Goal: Task Accomplishment & Management: Manage account settings

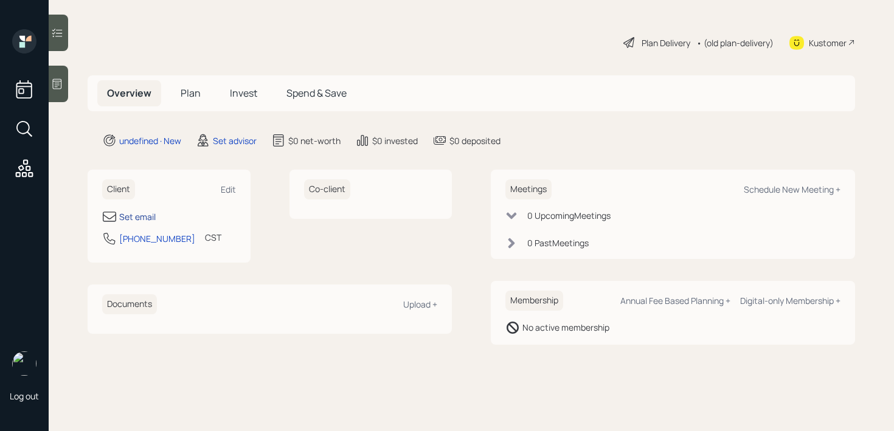
click at [128, 215] on div "Set email" at bounding box center [137, 216] width 36 height 13
select select "America/[GEOGRAPHIC_DATA]"
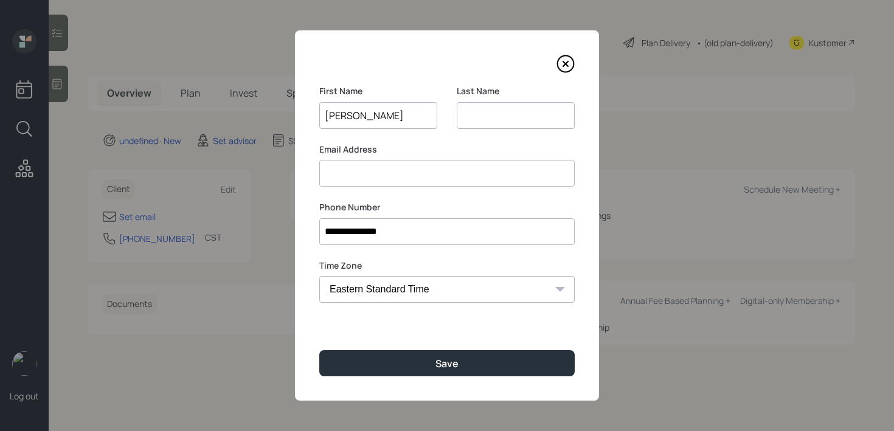
type input "[PERSON_NAME]"
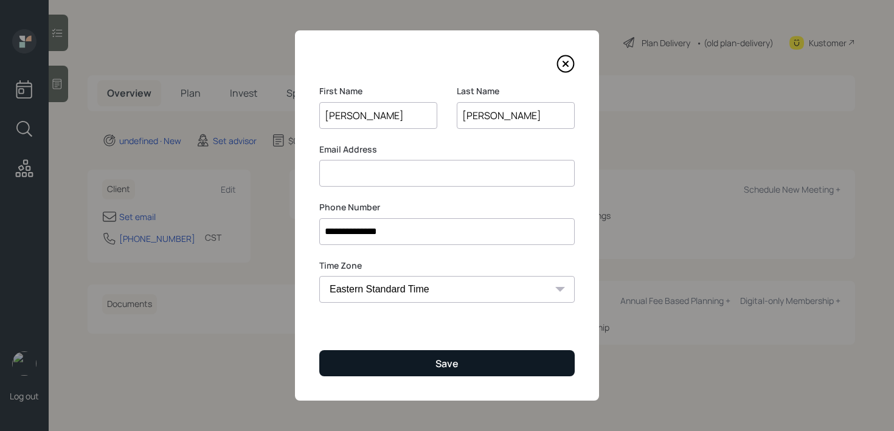
type input "[PERSON_NAME]"
click at [457, 364] on div "Save" at bounding box center [446, 363] width 23 height 13
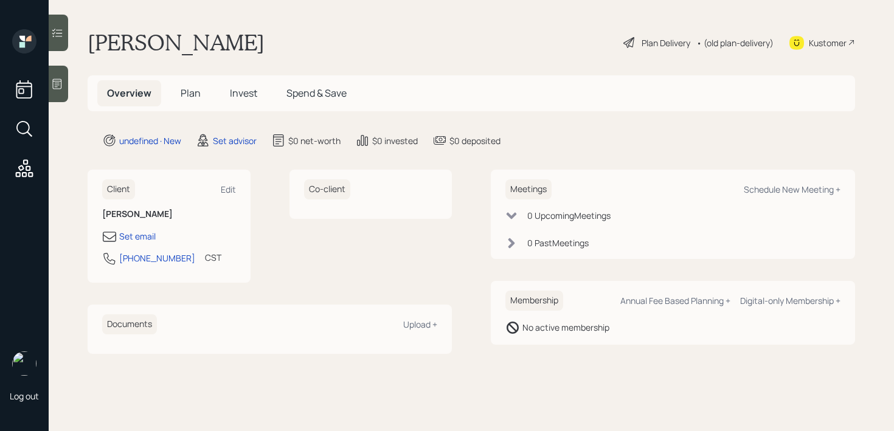
click at [55, 87] on icon at bounding box center [57, 84] width 12 height 12
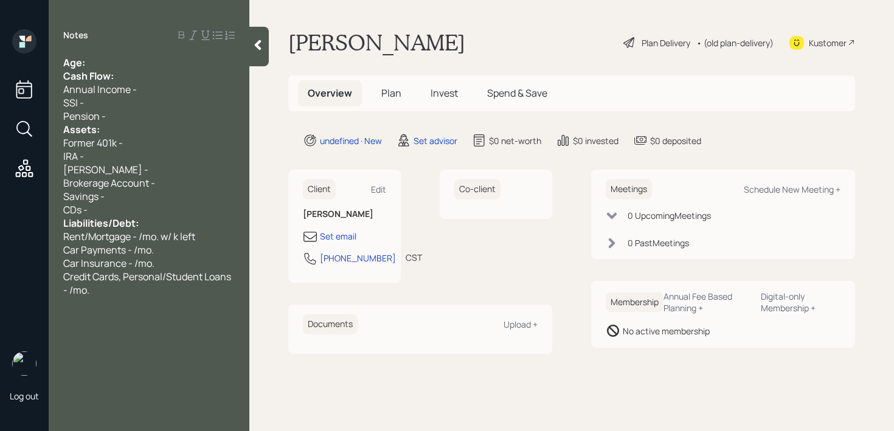
click at [182, 66] on div "Age:" at bounding box center [148, 62] width 171 height 13
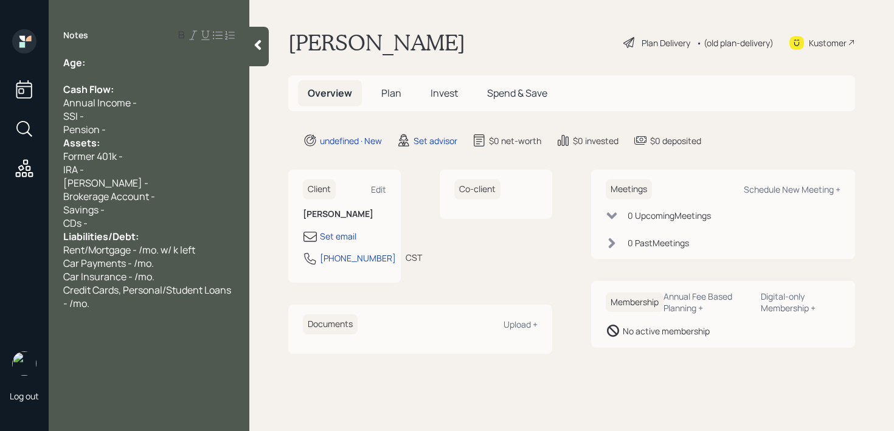
click at [139, 140] on div "Assets:" at bounding box center [148, 142] width 171 height 13
click at [144, 131] on div "Pension -" at bounding box center [148, 129] width 171 height 13
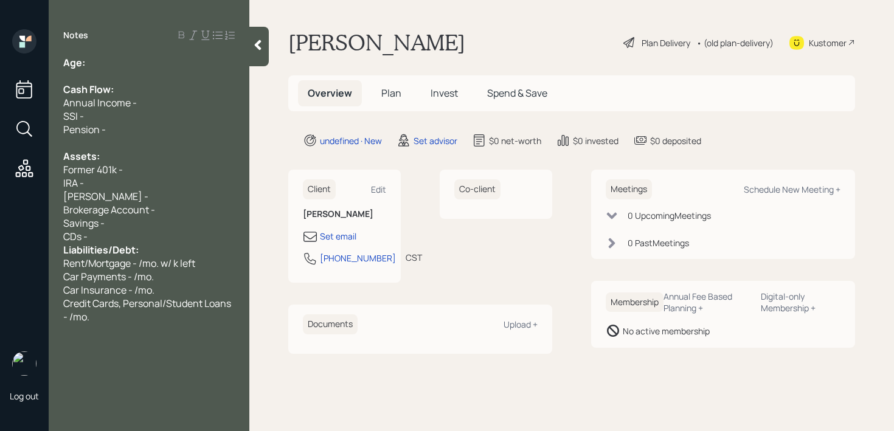
click at [129, 231] on div "CDs -" at bounding box center [148, 236] width 171 height 13
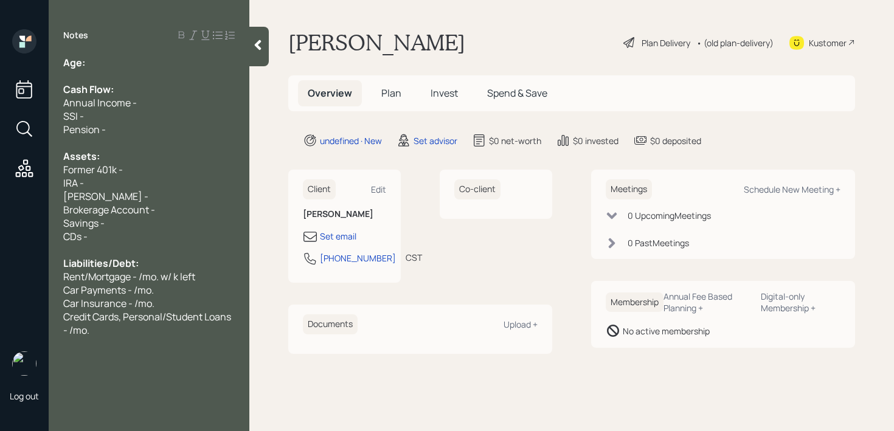
click at [143, 55] on div "Notes Age: Cash Flow: Annual Income - SSI - Pension - Assets: Former 401k - IRA…" at bounding box center [149, 222] width 201 height 387
click at [143, 66] on div "Age:" at bounding box center [148, 62] width 171 height 13
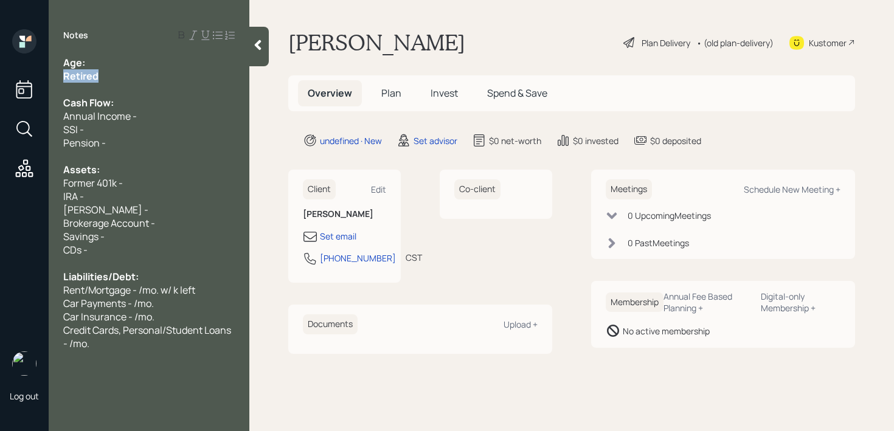
drag, startPoint x: 118, startPoint y: 78, endPoint x: 0, endPoint y: 78, distance: 117.9
click at [0, 78] on div "Log out Notes Age: Retired Cash Flow: Annual Income - SSI - Pension - Assets: F…" at bounding box center [447, 215] width 894 height 431
click at [112, 83] on div at bounding box center [148, 89] width 171 height 13
click at [120, 66] on div "Age:" at bounding box center [148, 62] width 171 height 13
drag, startPoint x: 116, startPoint y: 71, endPoint x: 41, endPoint y: 71, distance: 75.4
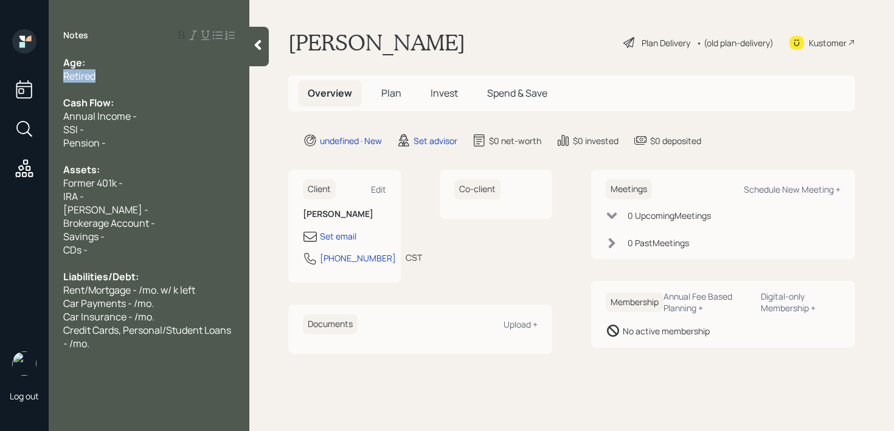
click at [41, 71] on div "Log out Notes Age: Retired Cash Flow: Annual Income - SSI - Pension - Assets: F…" at bounding box center [447, 215] width 894 height 431
click at [155, 72] on div "Working" at bounding box center [148, 75] width 171 height 13
click at [155, 61] on div "Age:" at bounding box center [148, 62] width 171 height 13
drag, startPoint x: 101, startPoint y: 55, endPoint x: 88, endPoint y: 56, distance: 12.8
click at [88, 56] on div "Notes Age: [DEMOGRAPHIC_DATA] Working Cash Flow: Annual Income - SSI - Pension …" at bounding box center [149, 222] width 201 height 387
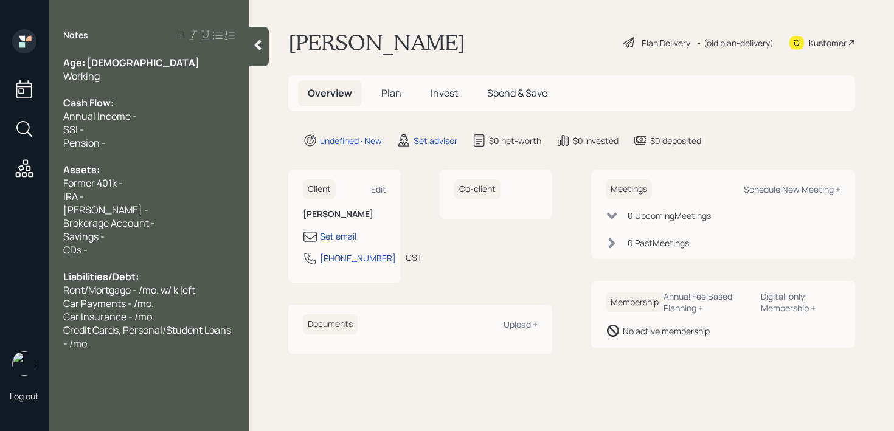
click at [89, 57] on span "Age: [DEMOGRAPHIC_DATA]" at bounding box center [131, 62] width 136 height 13
drag, startPoint x: 97, startPoint y: 57, endPoint x: 86, endPoint y: 57, distance: 10.9
click at [86, 57] on span "Age: [DEMOGRAPHIC_DATA]" at bounding box center [131, 62] width 136 height 13
click at [105, 69] on div "Age: [DEMOGRAPHIC_DATA] Working Cash Flow: Annual Income - SSI - Pension - Asse…" at bounding box center [148, 203] width 171 height 294
click at [126, 186] on div "Former 401k -" at bounding box center [148, 182] width 171 height 13
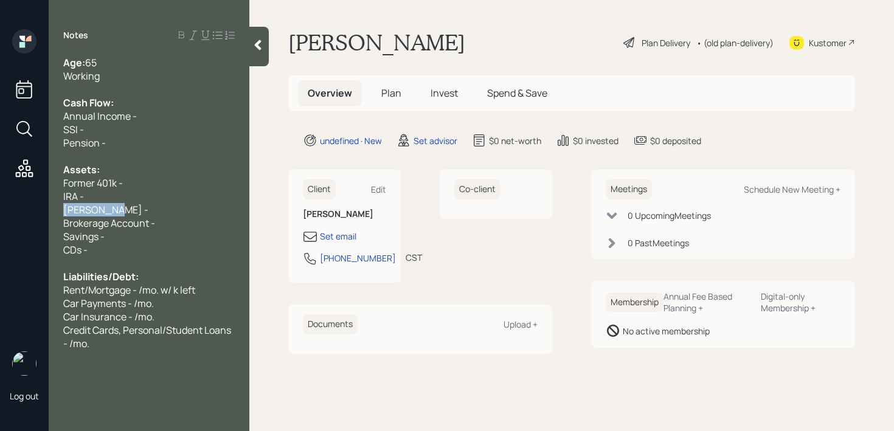
drag, startPoint x: 126, startPoint y: 209, endPoint x: 0, endPoint y: 209, distance: 125.8
click at [0, 209] on div "Log out Notes Age: [DEMOGRAPHIC_DATA] Working Cash Flow: Annual Income - SSI - …" at bounding box center [447, 215] width 894 height 431
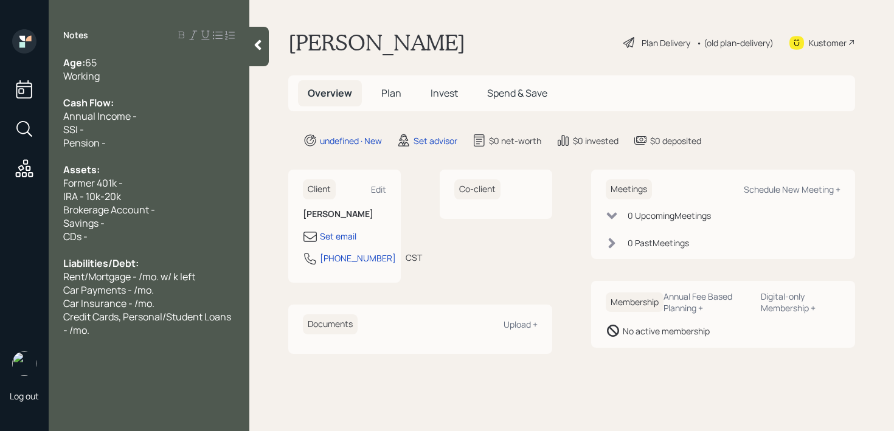
click at [94, 186] on span "Former 401k -" at bounding box center [93, 182] width 60 height 13
drag, startPoint x: 95, startPoint y: 185, endPoint x: 30, endPoint y: 185, distance: 64.4
click at [45, 185] on div "Log out Notes Age: [DEMOGRAPHIC_DATA] Working Cash Flow: Annual Income - SSI - …" at bounding box center [447, 215] width 894 height 431
click at [176, 178] on div "Current 401k -" at bounding box center [148, 182] width 171 height 13
click at [173, 204] on div "Brokerage Account -" at bounding box center [148, 209] width 171 height 13
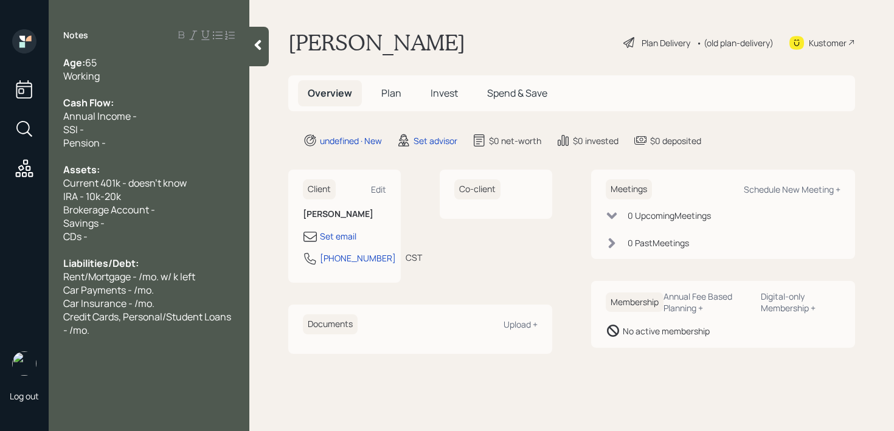
click at [173, 205] on div "Brokerage Account -" at bounding box center [148, 209] width 171 height 13
drag, startPoint x: 173, startPoint y: 205, endPoint x: 0, endPoint y: 205, distance: 172.6
click at [0, 205] on div "Log out Notes Age: [DEMOGRAPHIC_DATA] Working Cash Flow: Annual Income - SSI - …" at bounding box center [447, 215] width 894 height 431
click at [94, 205] on span "Brokerage Account -" at bounding box center [109, 209] width 92 height 13
click at [97, 220] on span "Savings -" at bounding box center [83, 222] width 41 height 13
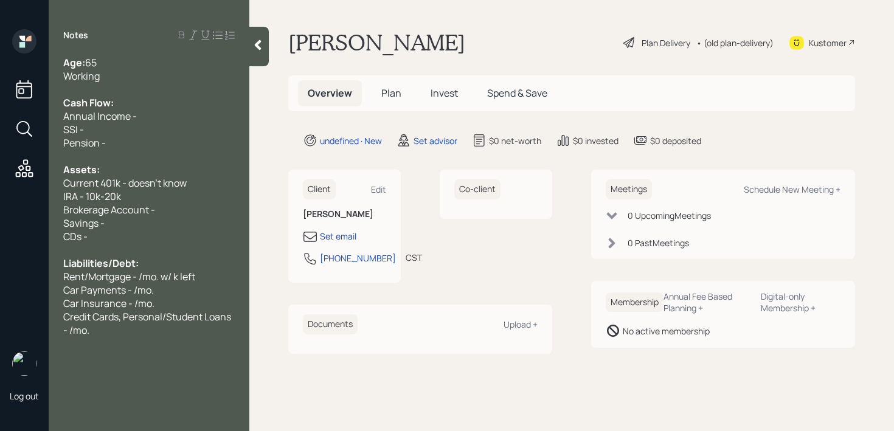
click at [116, 220] on div "Savings -" at bounding box center [148, 222] width 171 height 13
drag, startPoint x: 106, startPoint y: 223, endPoint x: 166, endPoint y: 223, distance: 60.2
click at [106, 223] on span "Savings - k" at bounding box center [87, 222] width 48 height 13
click at [134, 232] on div "CDs -" at bounding box center [148, 236] width 171 height 13
click at [119, 224] on span "Savings - 12k" at bounding box center [91, 222] width 57 height 13
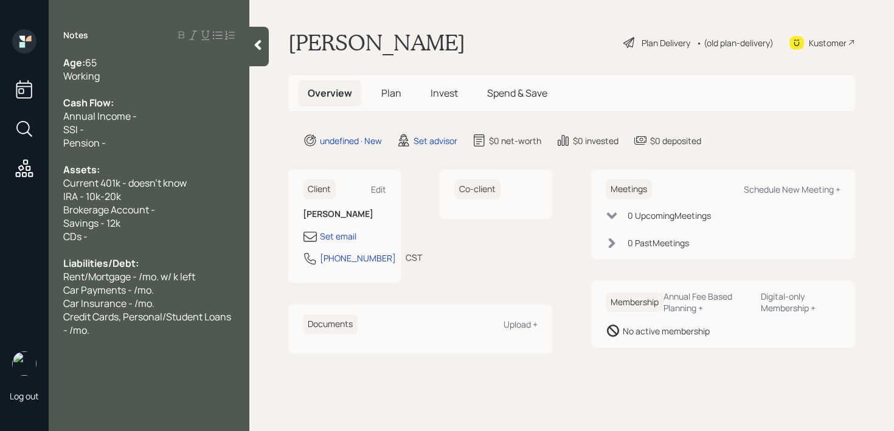
click at [117, 224] on span "Savings - 12k" at bounding box center [91, 222] width 57 height 13
click at [151, 217] on div "Savings - 11k" at bounding box center [148, 222] width 171 height 13
click at [167, 211] on div "Brokerage Account -" at bounding box center [148, 209] width 171 height 13
click at [116, 227] on span "Savings - 11k" at bounding box center [90, 222] width 55 height 13
drag, startPoint x: 161, startPoint y: 212, endPoint x: 44, endPoint y: 207, distance: 117.4
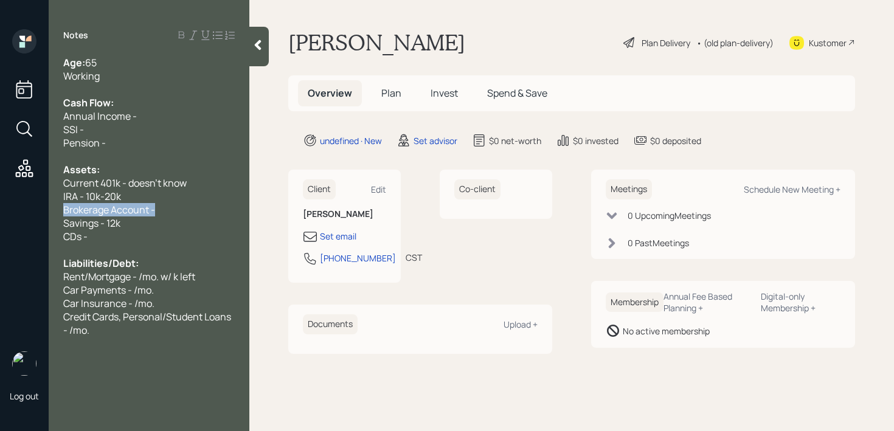
click at [44, 207] on div "Log out Notes Age: [DEMOGRAPHIC_DATA] Working Cash Flow: Annual Income - SSI - …" at bounding box center [447, 215] width 894 height 431
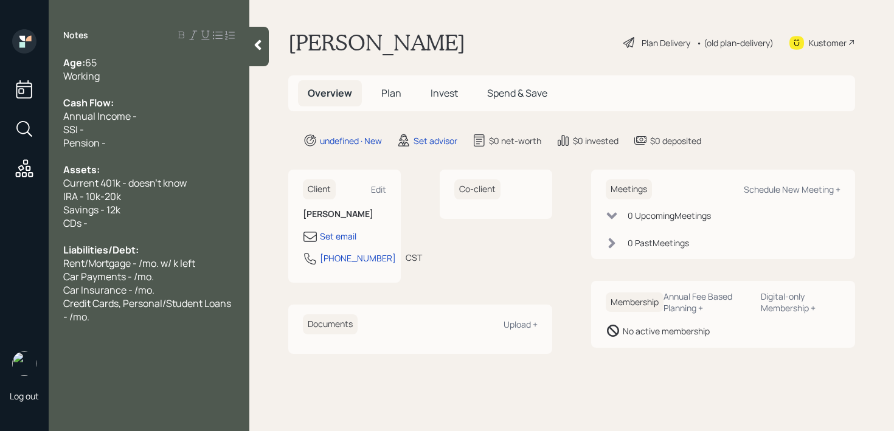
click at [174, 203] on div "Savings - 12k" at bounding box center [148, 209] width 171 height 13
click at [168, 210] on div "Savings - 12k" at bounding box center [148, 209] width 171 height 13
click at [169, 196] on div "IRA - 10k-20k" at bounding box center [148, 196] width 171 height 13
click at [157, 201] on div "IRA - 10k-20k" at bounding box center [148, 196] width 171 height 13
drag, startPoint x: 142, startPoint y: 224, endPoint x: 23, endPoint y: 224, distance: 118.5
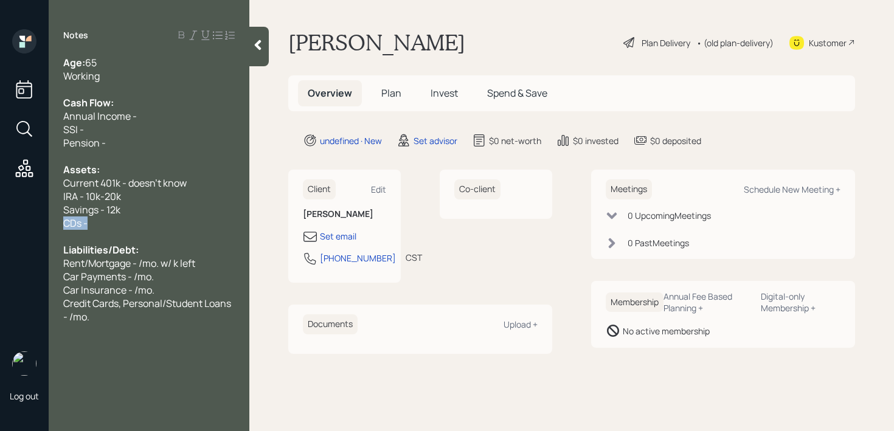
click at [23, 224] on div "Log out Notes Age: [DEMOGRAPHIC_DATA] Working Cash Flow: Annual Income - SSI - …" at bounding box center [447, 215] width 894 height 431
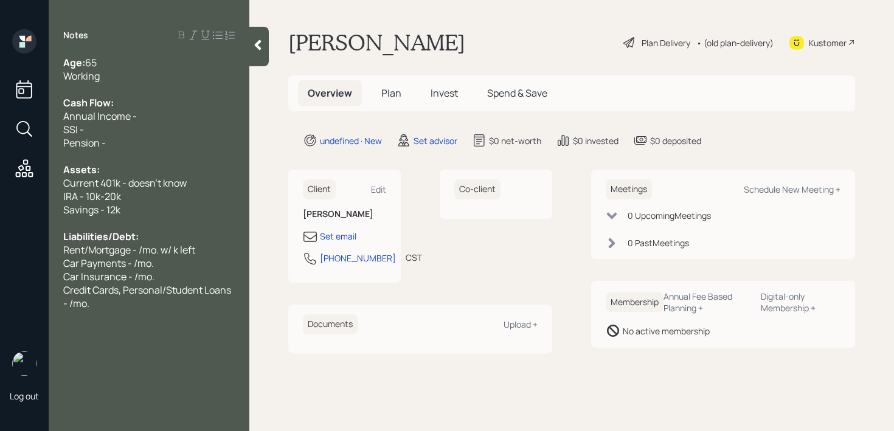
click at [94, 198] on span "IRA - 10k-20k" at bounding box center [92, 196] width 58 height 13
click at [116, 152] on div at bounding box center [148, 156] width 171 height 13
click at [145, 120] on div "Annual Income -" at bounding box center [148, 115] width 171 height 13
click at [102, 139] on span "Pension -" at bounding box center [84, 142] width 43 height 13
drag, startPoint x: 112, startPoint y: 139, endPoint x: 52, endPoint y: 125, distance: 61.7
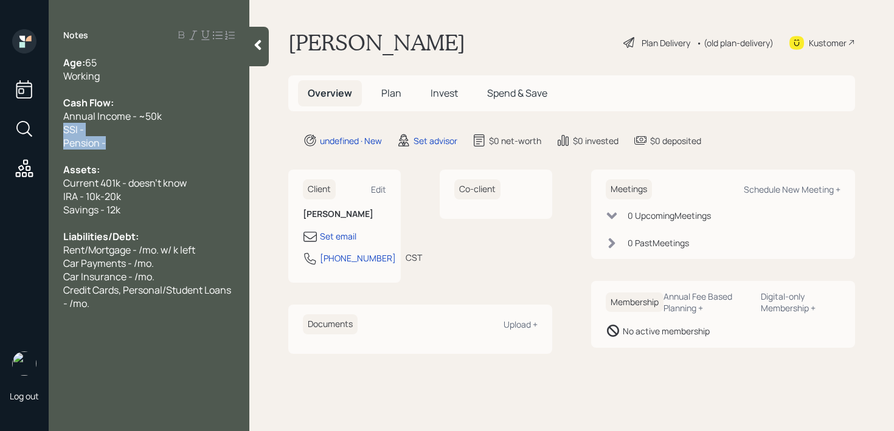
click at [52, 125] on div "Age: [DEMOGRAPHIC_DATA] Working Cash Flow: Annual Income - ~50k SSI - Pension -…" at bounding box center [149, 183] width 201 height 254
click at [72, 128] on span "SSI -" at bounding box center [73, 129] width 21 height 13
drag, startPoint x: 90, startPoint y: 131, endPoint x: 12, endPoint y: 131, distance: 77.8
click at [32, 131] on div "Log out Notes Age: [DEMOGRAPHIC_DATA] Working Cash Flow: Annual Income - ~50k S…" at bounding box center [447, 215] width 894 height 431
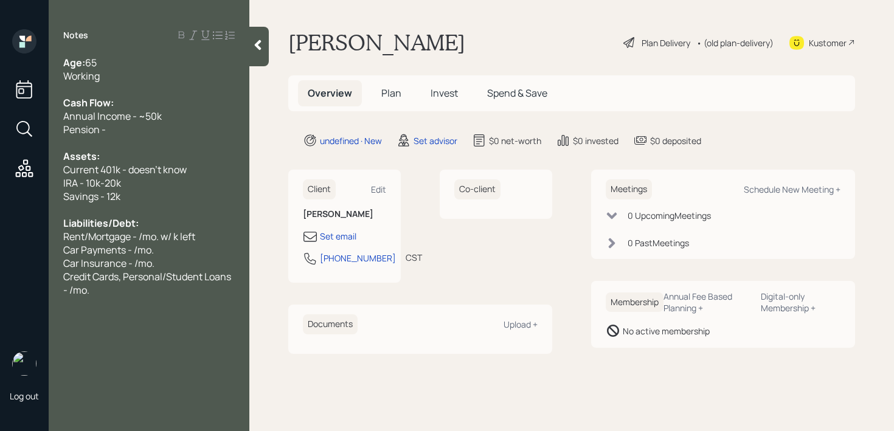
drag, startPoint x: 123, startPoint y: 128, endPoint x: 30, endPoint y: 127, distance: 92.4
click at [38, 128] on div "Log out Notes Age: [DEMOGRAPHIC_DATA] Working Cash Flow: Annual Income - ~50k P…" at bounding box center [447, 215] width 894 height 431
click at [120, 124] on div "Pension -" at bounding box center [148, 129] width 171 height 13
click at [141, 66] on div "Age: [DEMOGRAPHIC_DATA]" at bounding box center [148, 62] width 171 height 13
drag, startPoint x: 67, startPoint y: 131, endPoint x: 30, endPoint y: 131, distance: 36.5
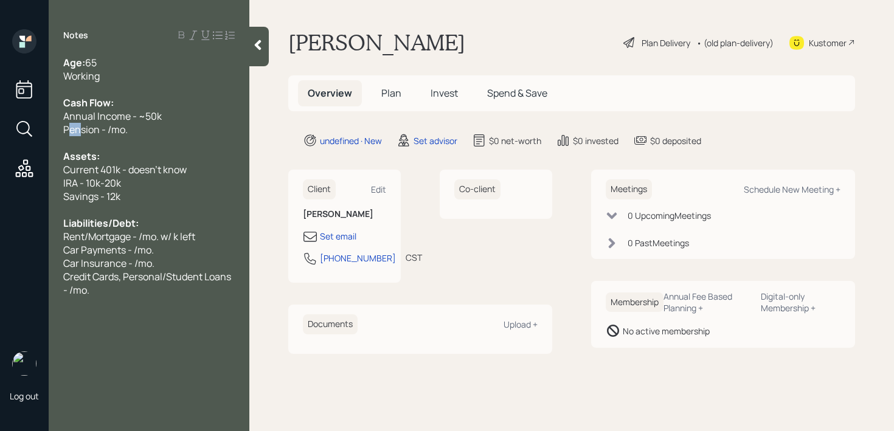
click at [31, 131] on div "Log out Notes Age: [DEMOGRAPHIC_DATA] Working Cash Flow: Annual Income - ~50k P…" at bounding box center [447, 215] width 894 height 431
click at [110, 131] on span "Pension - /mo." at bounding box center [95, 129] width 64 height 13
drag, startPoint x: 173, startPoint y: 131, endPoint x: 16, endPoint y: 131, distance: 156.2
click at [16, 131] on div "Log out Notes Age: [DEMOGRAPHIC_DATA] Working Cash Flow: Annual Income - ~50k P…" at bounding box center [447, 215] width 894 height 431
click at [89, 128] on span "Pension - /mo." at bounding box center [95, 129] width 64 height 13
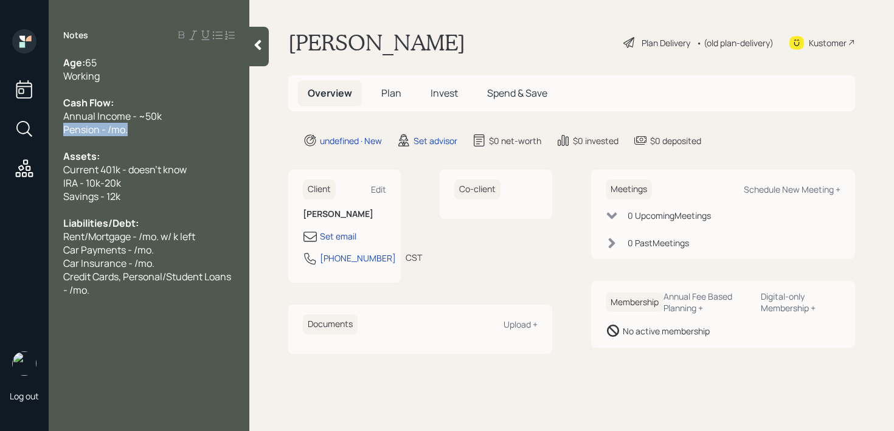
drag, startPoint x: 156, startPoint y: 128, endPoint x: 40, endPoint y: 128, distance: 116.1
click at [40, 128] on div "Log out Notes Age: [DEMOGRAPHIC_DATA] Working Cash Flow: Annual Income - ~50k P…" at bounding box center [447, 215] width 894 height 431
click at [131, 128] on div "Pension - /mo." at bounding box center [148, 129] width 171 height 13
drag, startPoint x: 157, startPoint y: 128, endPoint x: 3, endPoint y: 128, distance: 153.8
click at [3, 128] on div "Log out Notes Age: [DEMOGRAPHIC_DATA] Working Cash Flow: Annual Income - ~50k P…" at bounding box center [447, 215] width 894 height 431
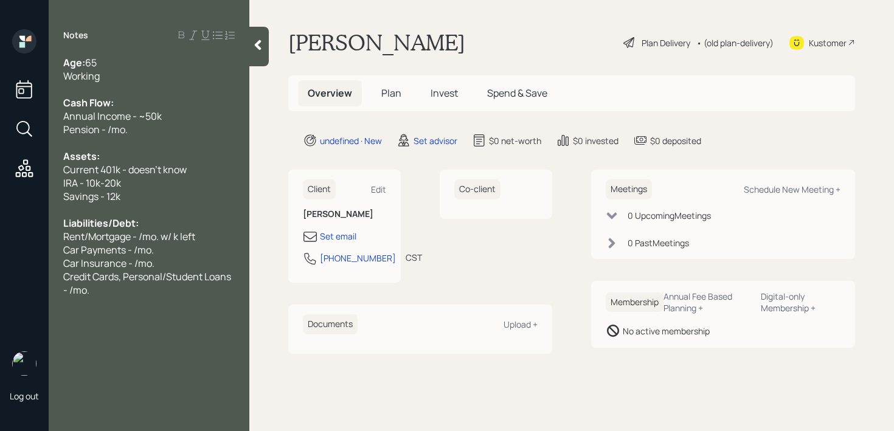
click at [118, 129] on span "Pension - /mo." at bounding box center [95, 129] width 64 height 13
drag, startPoint x: 158, startPoint y: 129, endPoint x: 22, endPoint y: 129, distance: 136.2
click at [23, 129] on div "Log out Notes Age: [DEMOGRAPHIC_DATA] Working Cash Flow: Annual Income - ~50k P…" at bounding box center [447, 215] width 894 height 431
drag, startPoint x: 93, startPoint y: 129, endPoint x: 103, endPoint y: 129, distance: 9.7
click at [94, 129] on span "Pension - /mo." at bounding box center [95, 129] width 64 height 13
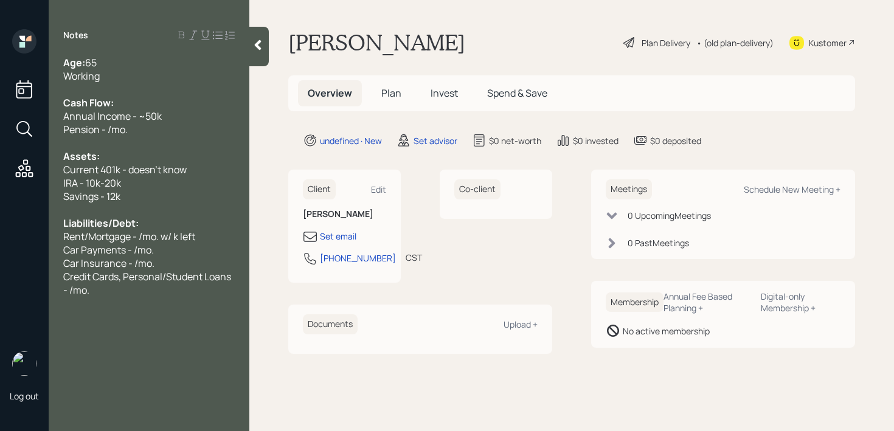
drag, startPoint x: 165, startPoint y: 129, endPoint x: 29, endPoint y: 129, distance: 136.2
click at [31, 129] on div "Log out Notes Age: [DEMOGRAPHIC_DATA] Working Cash Flow: Annual Income - ~50k P…" at bounding box center [447, 215] width 894 height 431
click at [125, 142] on div at bounding box center [148, 142] width 171 height 13
drag, startPoint x: 97, startPoint y: 126, endPoint x: 0, endPoint y: 124, distance: 96.7
click at [0, 124] on div "Log out Notes Age: [DEMOGRAPHIC_DATA] Working Cash Flow: Annual Income - ~50k P…" at bounding box center [447, 215] width 894 height 431
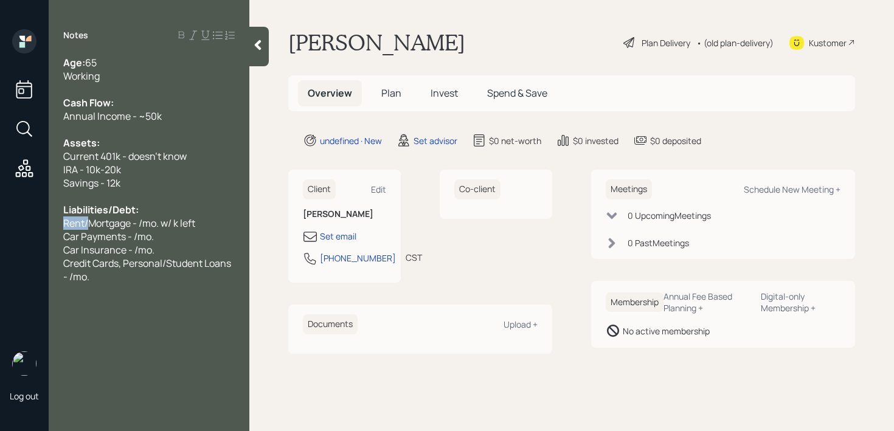
drag, startPoint x: 91, startPoint y: 223, endPoint x: 20, endPoint y: 223, distance: 70.5
click at [20, 223] on div "Log out Notes Age: [DEMOGRAPHIC_DATA] Working Cash Flow: Annual Income - ~50k A…" at bounding box center [447, 215] width 894 height 431
click at [118, 223] on span "Rent/Mortgage - /mo. w/ k left" at bounding box center [129, 222] width 132 height 13
drag, startPoint x: 91, startPoint y: 222, endPoint x: 0, endPoint y: 220, distance: 91.2
click at [0, 220] on div "Log out Notes Age: [DEMOGRAPHIC_DATA] Working Cash Flow: Annual Income - ~50k A…" at bounding box center [447, 215] width 894 height 431
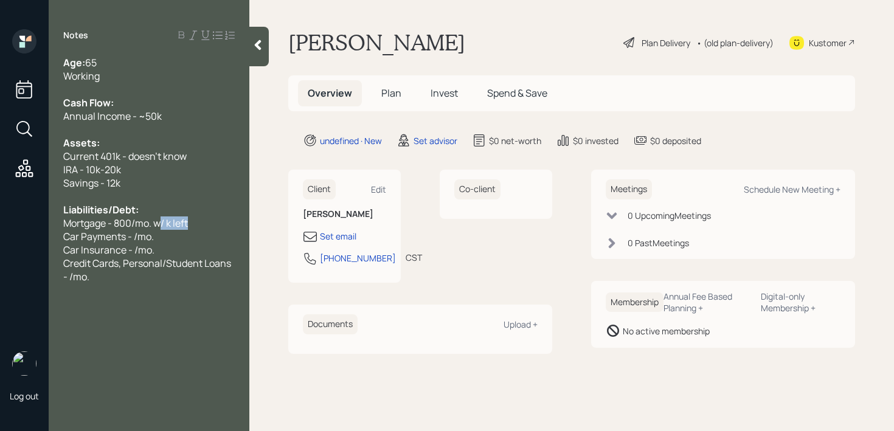
drag, startPoint x: 200, startPoint y: 226, endPoint x: 162, endPoint y: 225, distance: 38.3
click at [162, 226] on div "Mortgage - 800/mo. w/ k left" at bounding box center [148, 222] width 171 height 13
click at [137, 238] on span "Car Payments - /mo." at bounding box center [108, 236] width 91 height 13
drag, startPoint x: 150, startPoint y: 238, endPoint x: 0, endPoint y: 238, distance: 149.5
click at [0, 238] on div "Log out Notes Age: [DEMOGRAPHIC_DATA] Working Cash Flow: Annual Income - ~50k A…" at bounding box center [447, 215] width 894 height 431
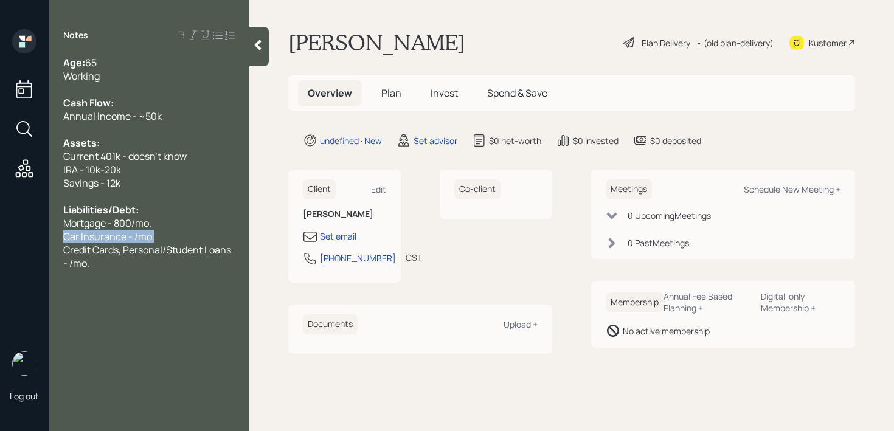
drag, startPoint x: 160, startPoint y: 241, endPoint x: 0, endPoint y: 235, distance: 160.0
click at [0, 235] on div "Log out Notes Age: [DEMOGRAPHIC_DATA] Working Cash Flow: Annual Income - ~50k A…" at bounding box center [447, 215] width 894 height 431
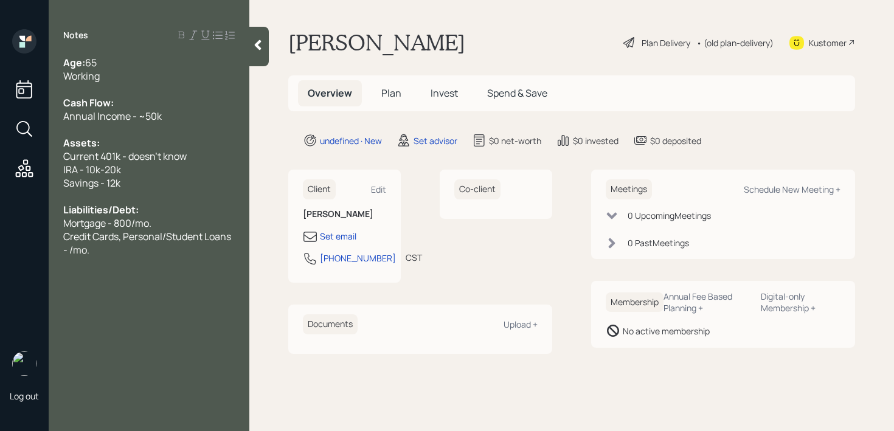
click at [45, 262] on div "Log out" at bounding box center [24, 215] width 49 height 431
click at [88, 257] on div "Notes Age: [DEMOGRAPHIC_DATA] Working Cash Flow: Annual Income - ~50k Assets: C…" at bounding box center [149, 222] width 201 height 387
click at [101, 254] on div "Credit Cards, Personal/Student Loans - /mo." at bounding box center [148, 243] width 171 height 27
drag, startPoint x: 101, startPoint y: 254, endPoint x: 56, endPoint y: 235, distance: 48.8
click at [56, 235] on div "Age: [DEMOGRAPHIC_DATA] Working Cash Flow: Annual Income - ~50k Assets: Current…" at bounding box center [149, 156] width 201 height 201
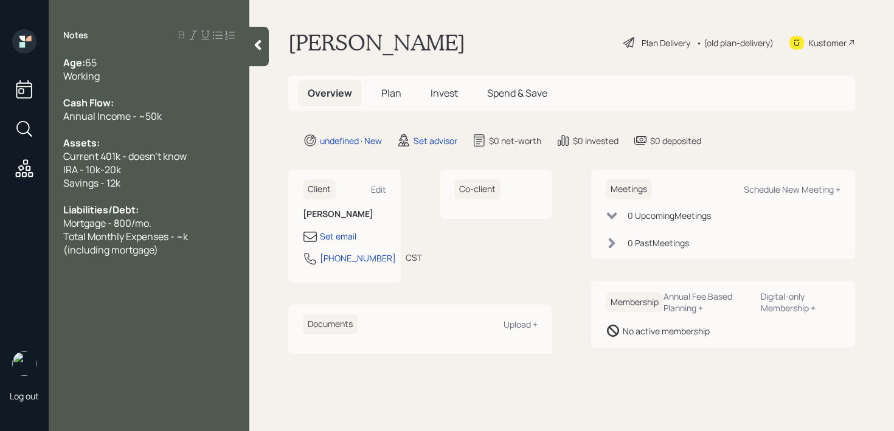
click at [177, 236] on span "Total Monthly Expenses - ~k (including mortgage)" at bounding box center [126, 243] width 126 height 27
click at [134, 74] on div "Working" at bounding box center [148, 75] width 171 height 13
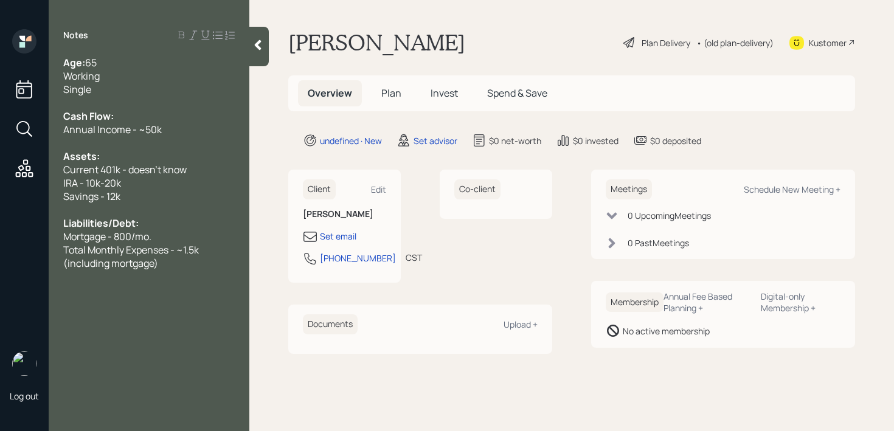
click at [261, 49] on icon at bounding box center [258, 45] width 7 height 10
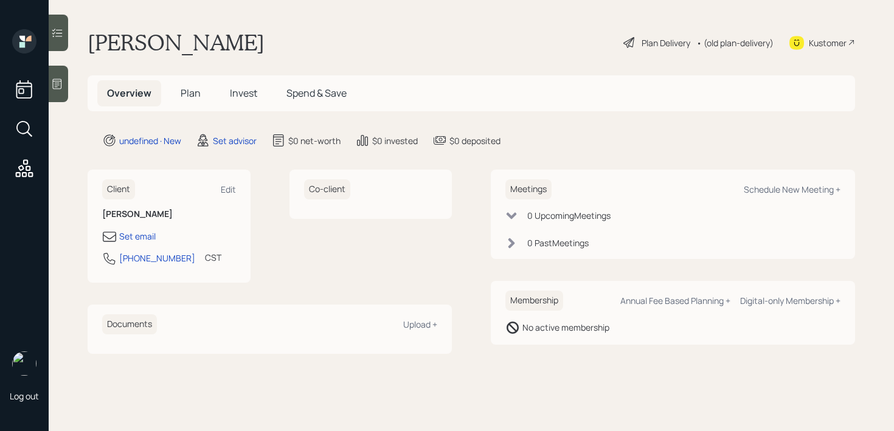
click at [63, 98] on div at bounding box center [58, 84] width 19 height 36
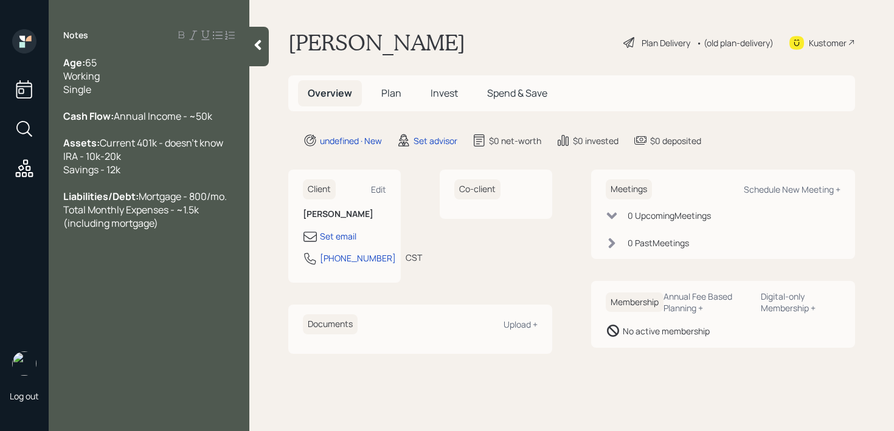
click at [111, 91] on div "Age: [DEMOGRAPHIC_DATA] Working Single" at bounding box center [148, 76] width 171 height 40
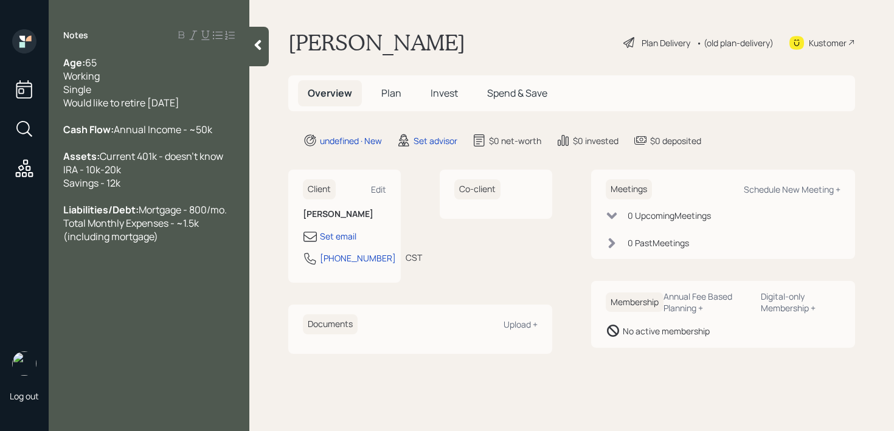
click at [252, 49] on icon at bounding box center [258, 45] width 12 height 12
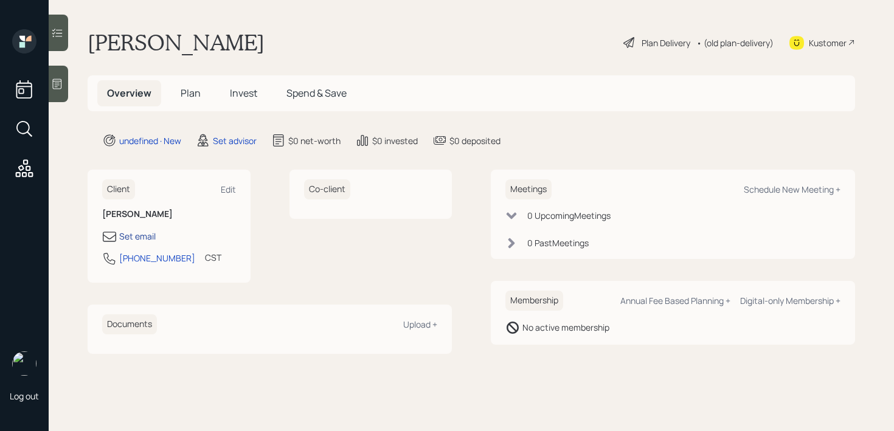
click at [145, 233] on div "Set email" at bounding box center [137, 236] width 36 height 13
select select "America/[GEOGRAPHIC_DATA]"
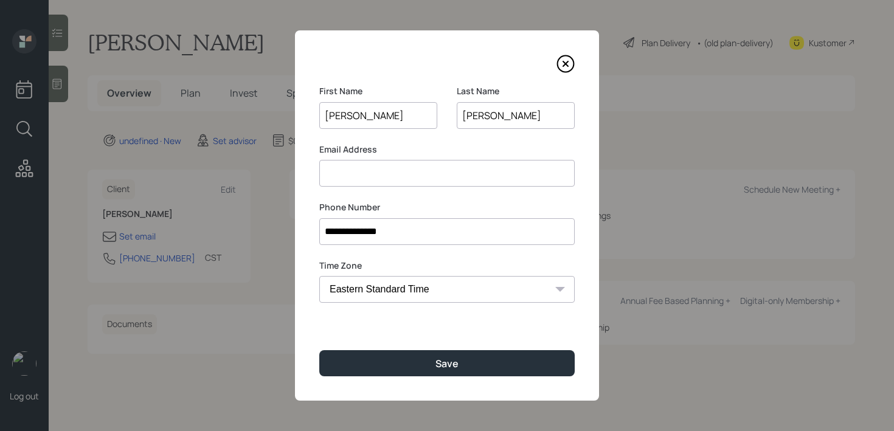
click at [382, 171] on input at bounding box center [446, 173] width 255 height 27
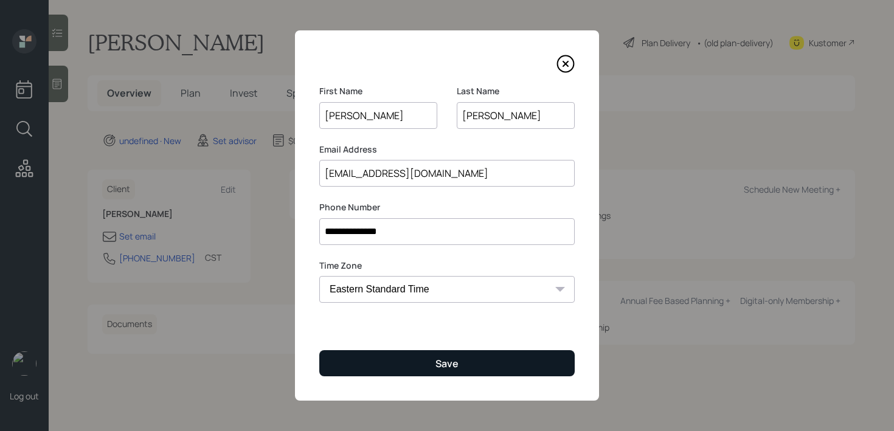
type input "[EMAIL_ADDRESS][DOMAIN_NAME]"
click at [427, 351] on button "Save" at bounding box center [446, 363] width 255 height 26
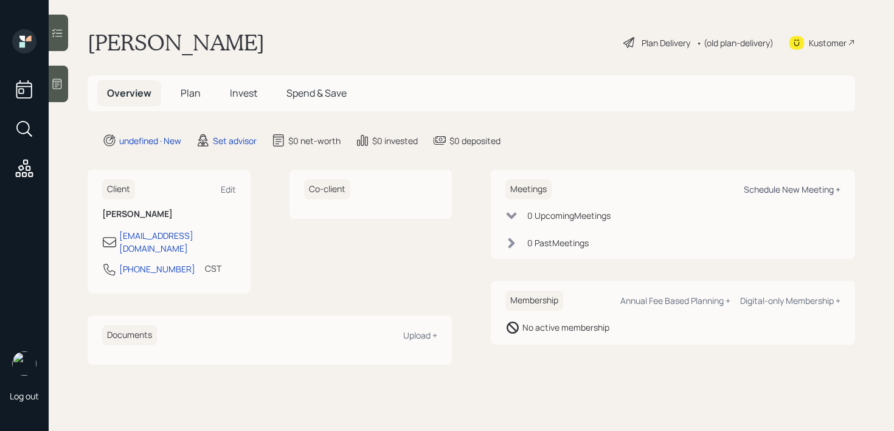
click at [778, 187] on div "Schedule New Meeting +" at bounding box center [791, 190] width 97 height 12
select select "round-[PERSON_NAME]"
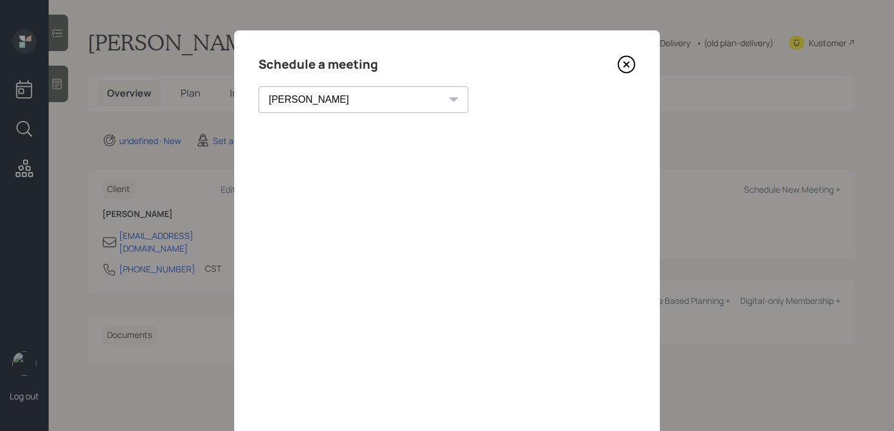
click at [624, 72] on icon at bounding box center [626, 65] width 16 height 16
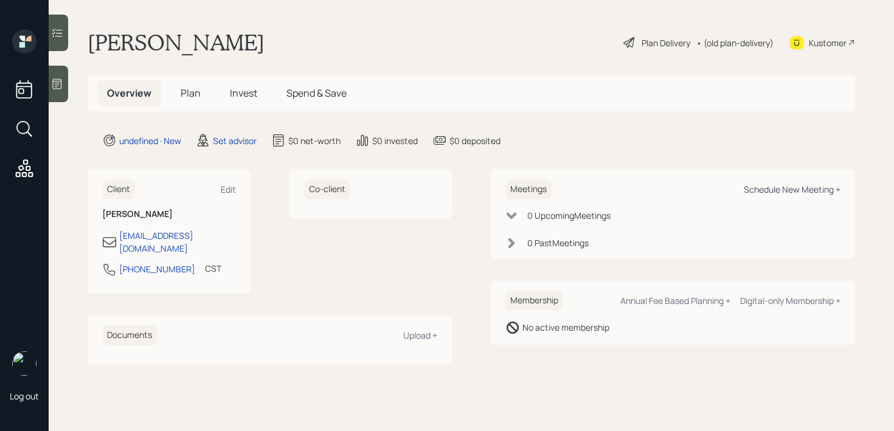
click at [780, 195] on div "Schedule New Meeting +" at bounding box center [791, 190] width 97 height 12
select select "round-[PERSON_NAME]"
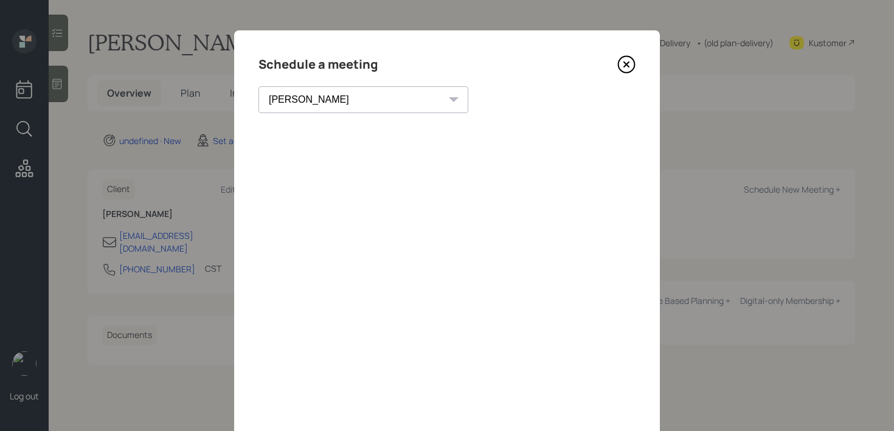
click at [631, 60] on icon at bounding box center [626, 64] width 18 height 18
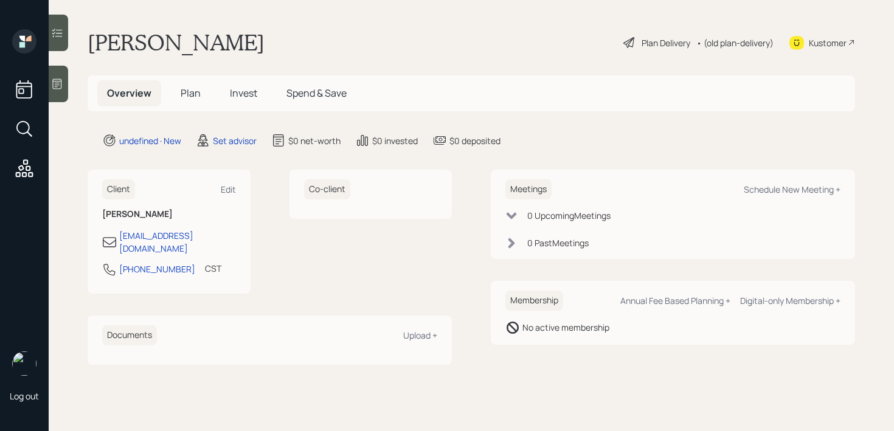
click at [54, 77] on div at bounding box center [58, 84] width 19 height 36
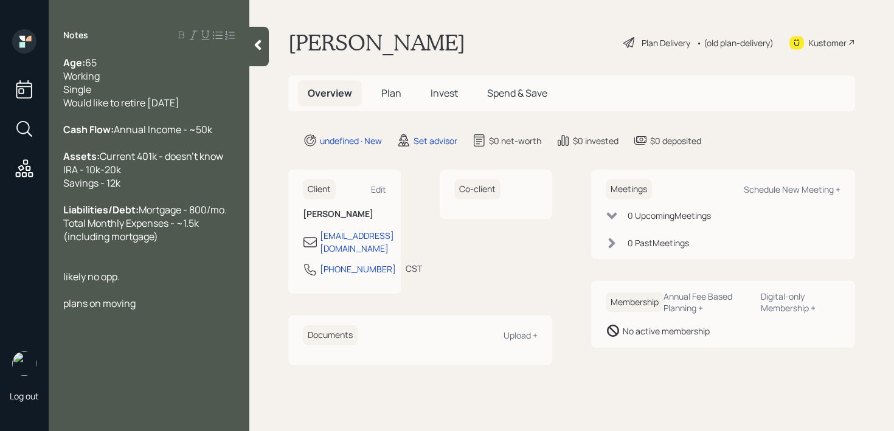
click at [70, 310] on span "plans on moving" at bounding box center [99, 303] width 72 height 13
click at [125, 353] on div "Notes Age: [DEMOGRAPHIC_DATA] Working Single Would like to retire [DATE] Cash F…" at bounding box center [149, 222] width 201 height 387
click at [146, 310] on div "Plans on moving" at bounding box center [148, 303] width 171 height 13
click at [185, 203] on div at bounding box center [148, 196] width 171 height 13
click at [188, 190] on div "Assets: Current 401k - doesn't know IRA - 10k-20k Savings - 12k" at bounding box center [148, 170] width 171 height 40
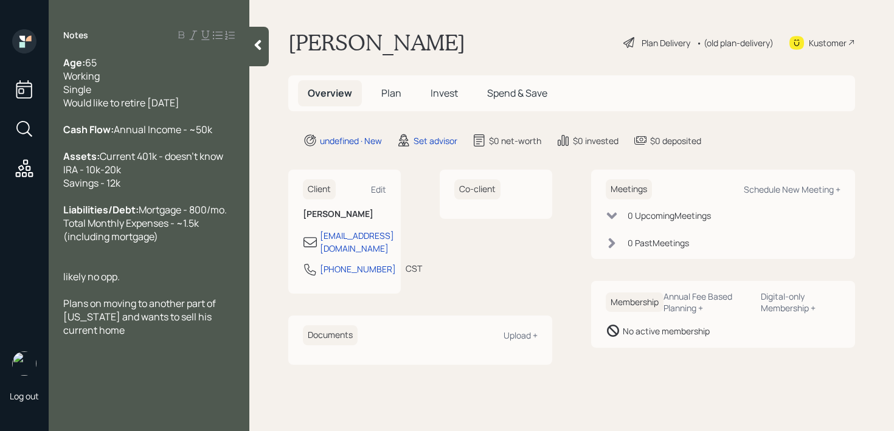
click at [129, 270] on div at bounding box center [148, 263] width 171 height 13
click at [137, 283] on div "likely no opp." at bounding box center [148, 276] width 171 height 13
click at [70, 283] on span "likely no opp." at bounding box center [91, 276] width 57 height 13
click at [178, 283] on div "Likely no opp." at bounding box center [148, 276] width 171 height 13
click at [157, 270] on div at bounding box center [148, 263] width 171 height 13
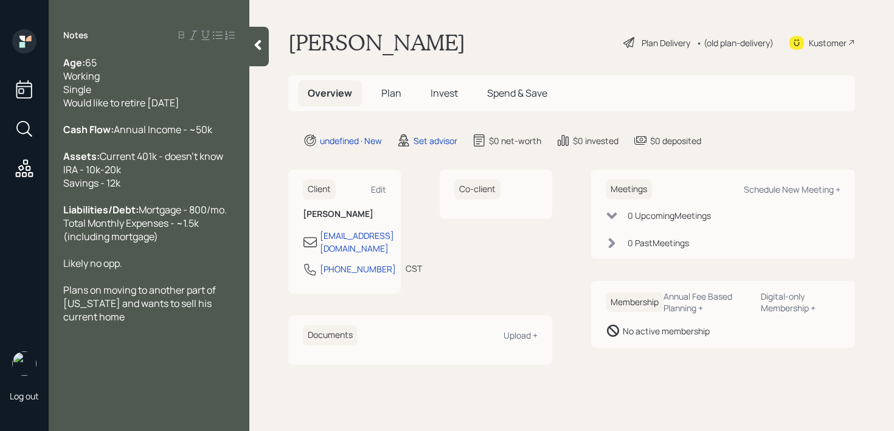
click at [123, 323] on div "Plans on moving to another part of [US_STATE] and wants to sell his current home" at bounding box center [148, 303] width 171 height 40
click at [147, 270] on div "Likely no opp." at bounding box center [148, 263] width 171 height 13
drag, startPoint x: 147, startPoint y: 305, endPoint x: 37, endPoint y: 305, distance: 109.4
click at [37, 305] on div "Log out Notes Age: [DEMOGRAPHIC_DATA] Working Single Would like to retire [DATE…" at bounding box center [447, 215] width 894 height 431
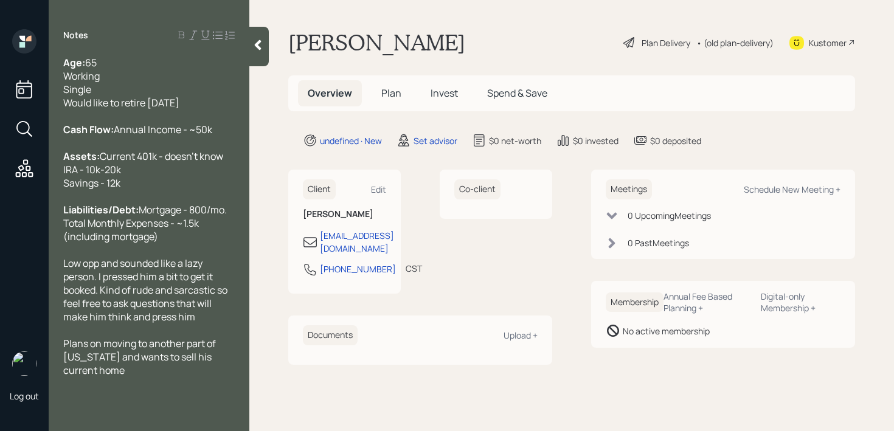
click at [125, 108] on span "65 Working Single Would like to retire [DATE]" at bounding box center [121, 82] width 116 height 53
click at [125, 377] on div "Plans on moving to another part of [US_STATE] and wants to sell his current home" at bounding box center [148, 357] width 171 height 40
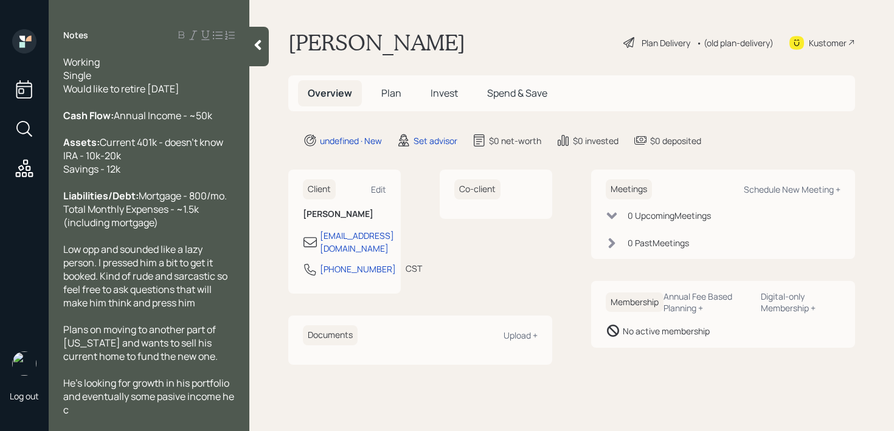
scroll to position [53, 0]
click at [173, 395] on span "He's looking for growth in his portfolio and eventually some pasive income he c…" at bounding box center [149, 396] width 173 height 40
click at [223, 412] on div "He's looking for growth in his portfolio and eventually some passive income he …" at bounding box center [148, 396] width 171 height 40
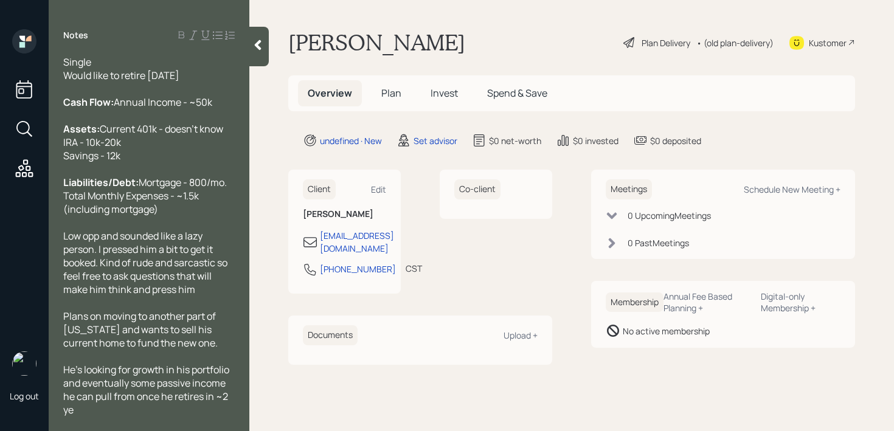
scroll to position [67, 0]
click at [201, 295] on div "Low opp and sounded like a lazy person. I pressed him a bit to get it booked. K…" at bounding box center [148, 262] width 171 height 67
click at [212, 259] on span "Low opp and sounded like a lazy person. I pressed him a bit to get it booked. K…" at bounding box center [146, 262] width 166 height 67
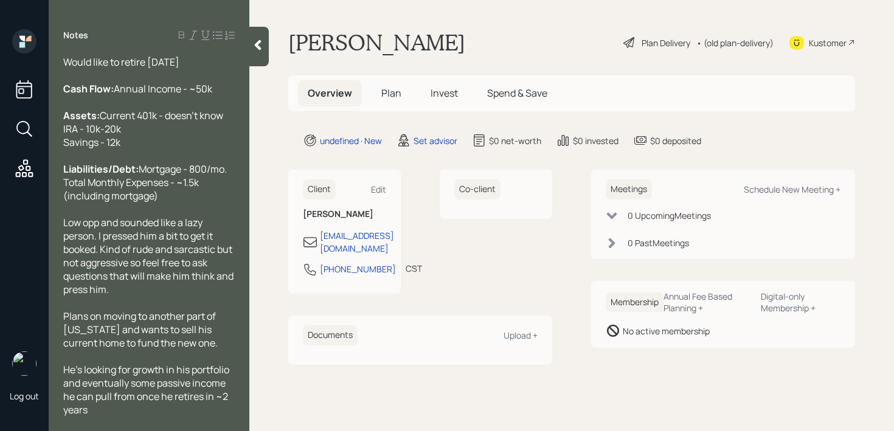
click at [224, 288] on span "Low opp and sounded like a lazy person. I pressed him a bit to get it booked. K…" at bounding box center [149, 256] width 172 height 80
click at [222, 295] on span "Low opp and sounded like a lazy person. I pressed him a bit to get it booked. K…" at bounding box center [149, 256] width 172 height 80
click at [260, 53] on div at bounding box center [258, 47] width 19 height 40
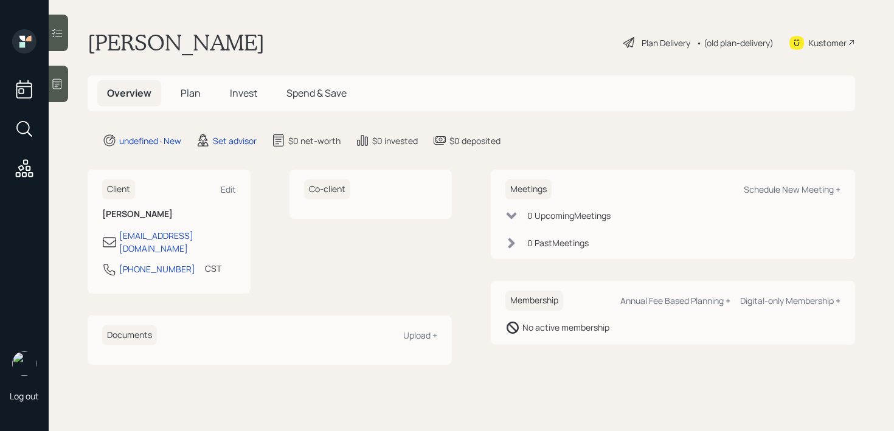
click at [408, 30] on div "[PERSON_NAME] Plan Delivery • (old plan-delivery) Kustomer" at bounding box center [471, 42] width 767 height 27
